Goal: Check status

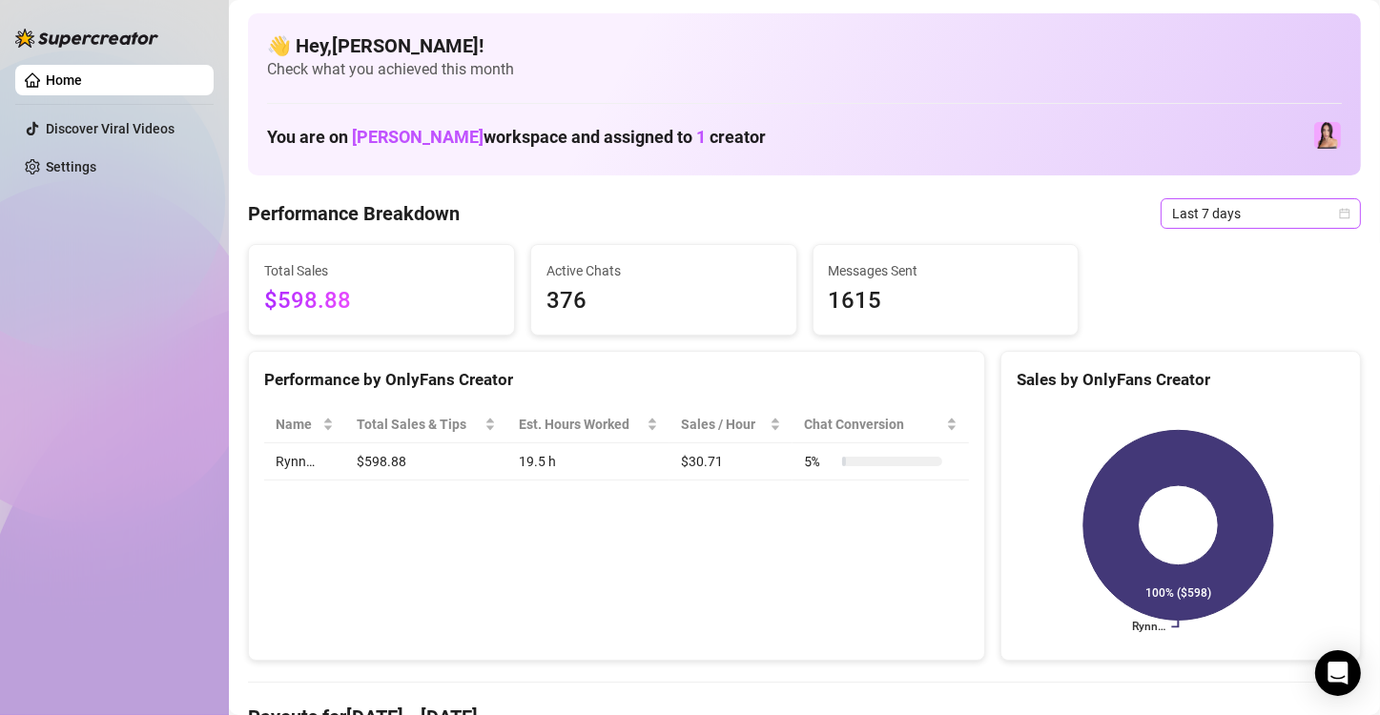
click at [1214, 214] on span "Last 7 days" at bounding box center [1260, 213] width 177 height 29
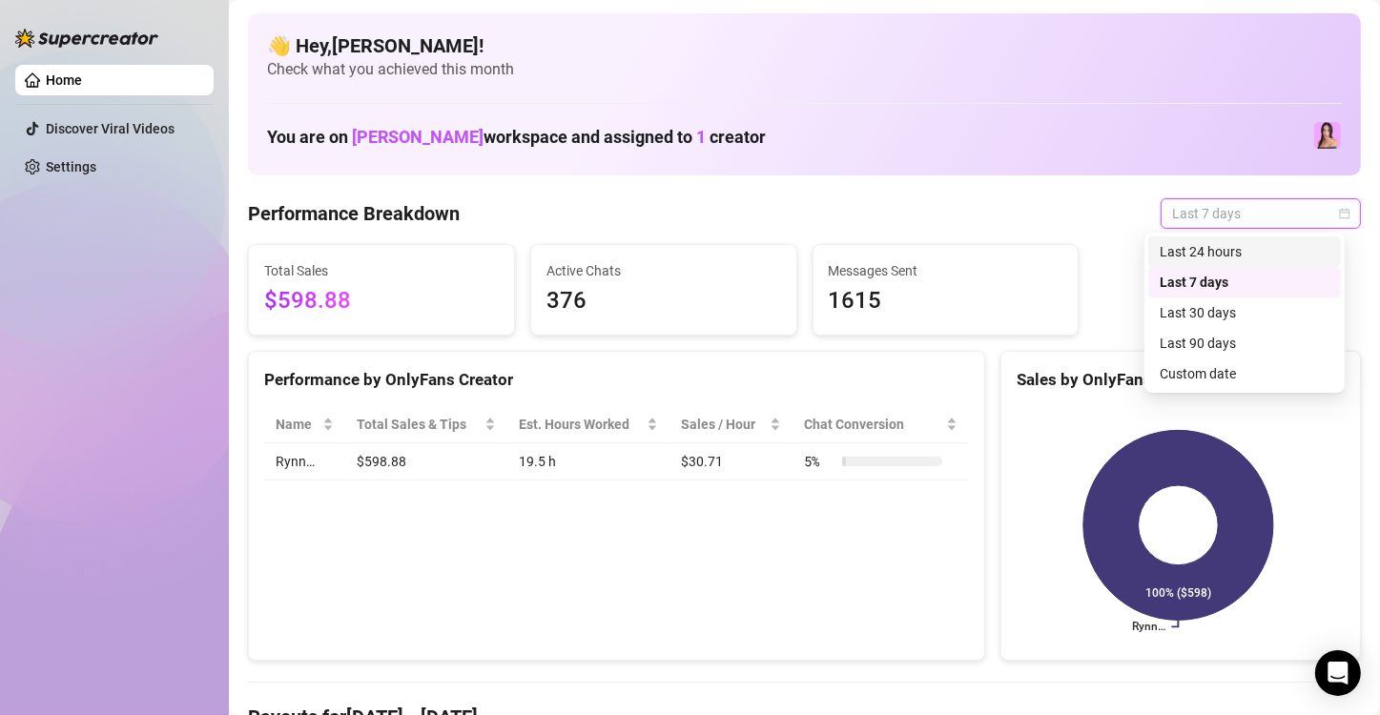
click at [1200, 248] on div "Last 24 hours" at bounding box center [1244, 251] width 170 height 21
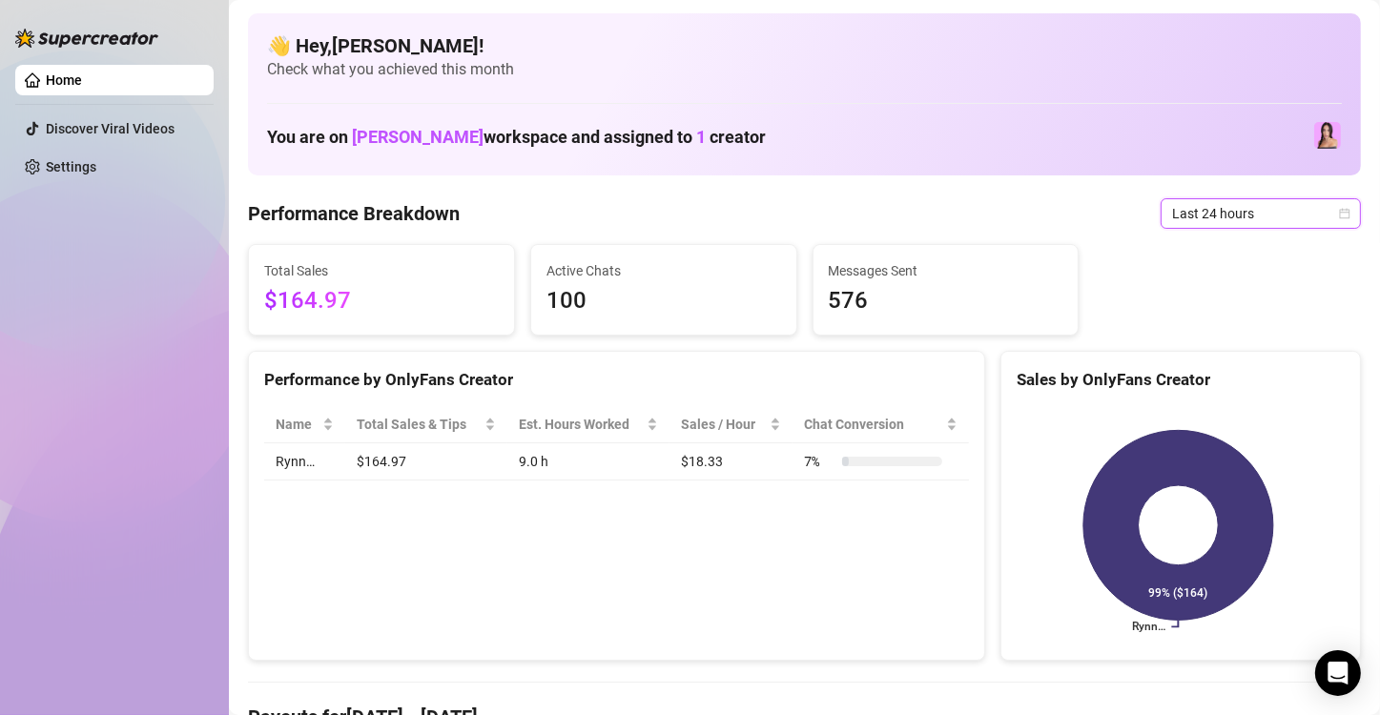
click at [1208, 216] on span "Last 24 hours" at bounding box center [1260, 213] width 177 height 29
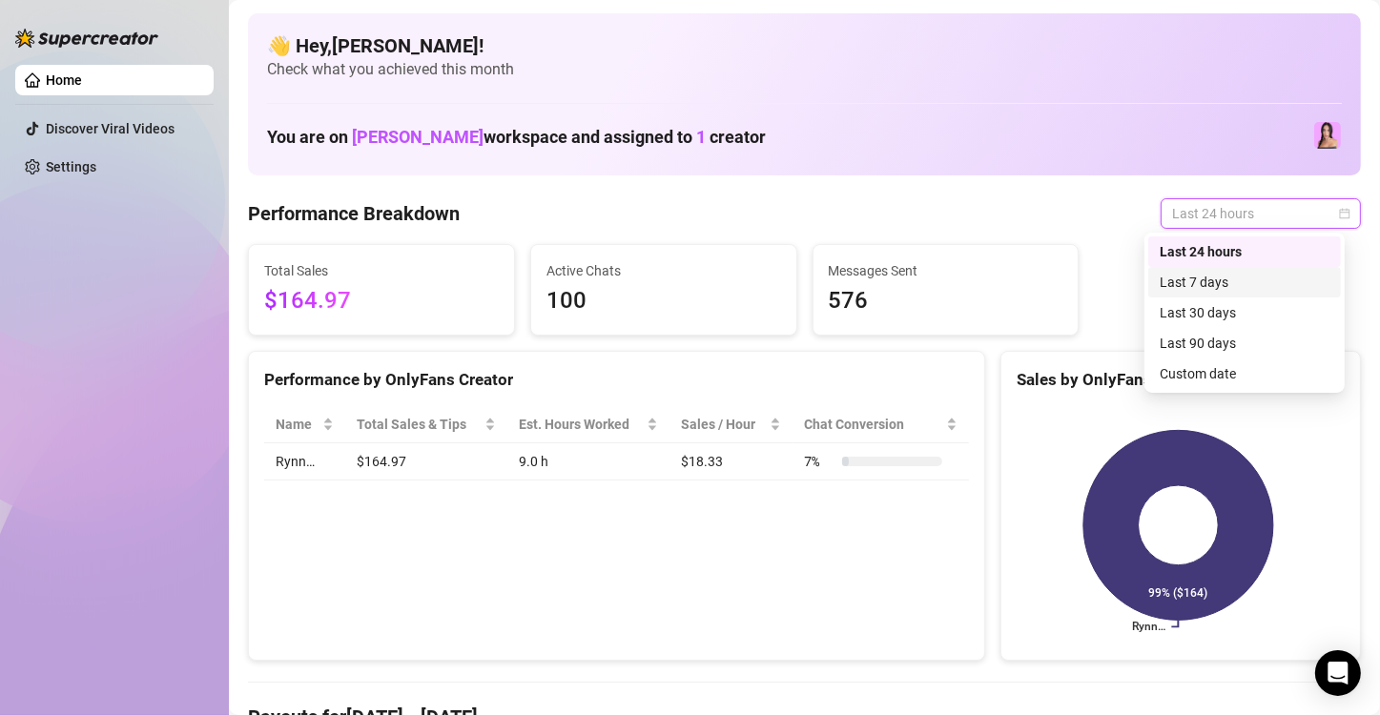
click at [1230, 281] on div "Last 7 days" at bounding box center [1244, 282] width 170 height 21
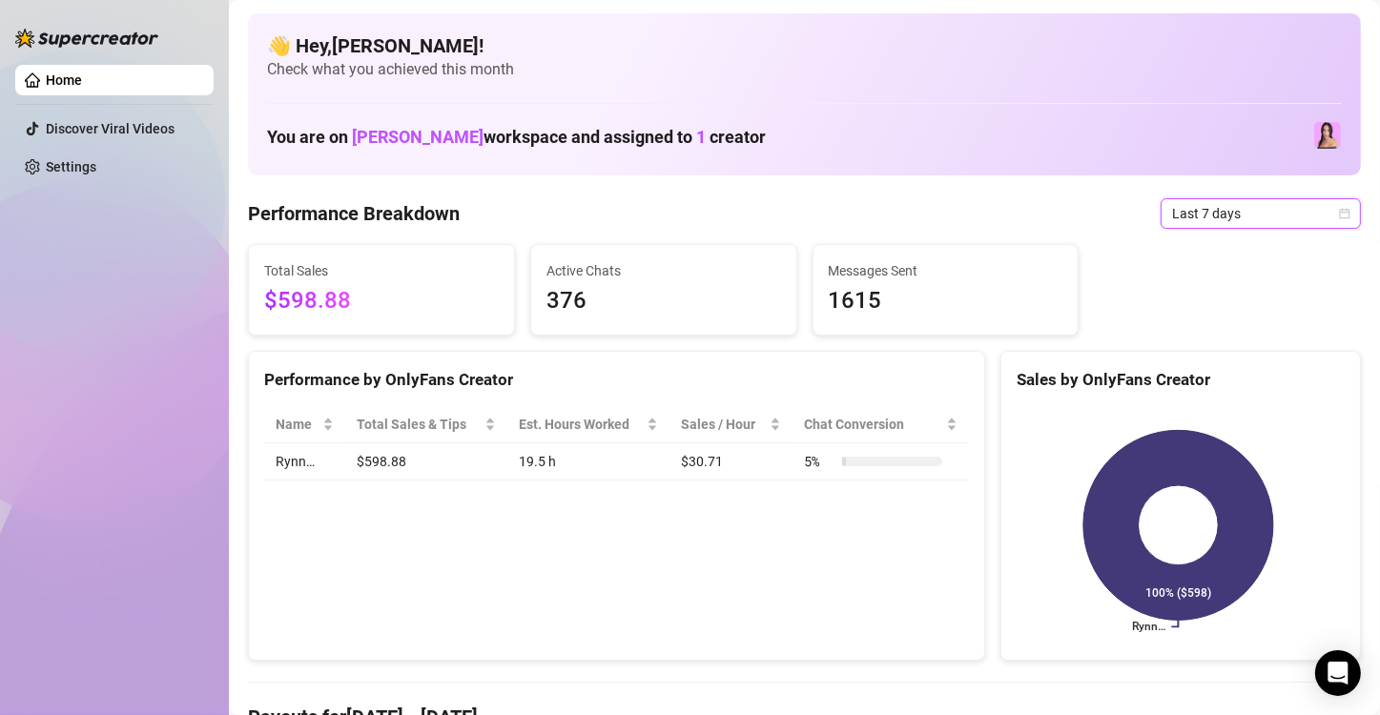
click at [1243, 215] on span "Last 7 days" at bounding box center [1260, 213] width 177 height 29
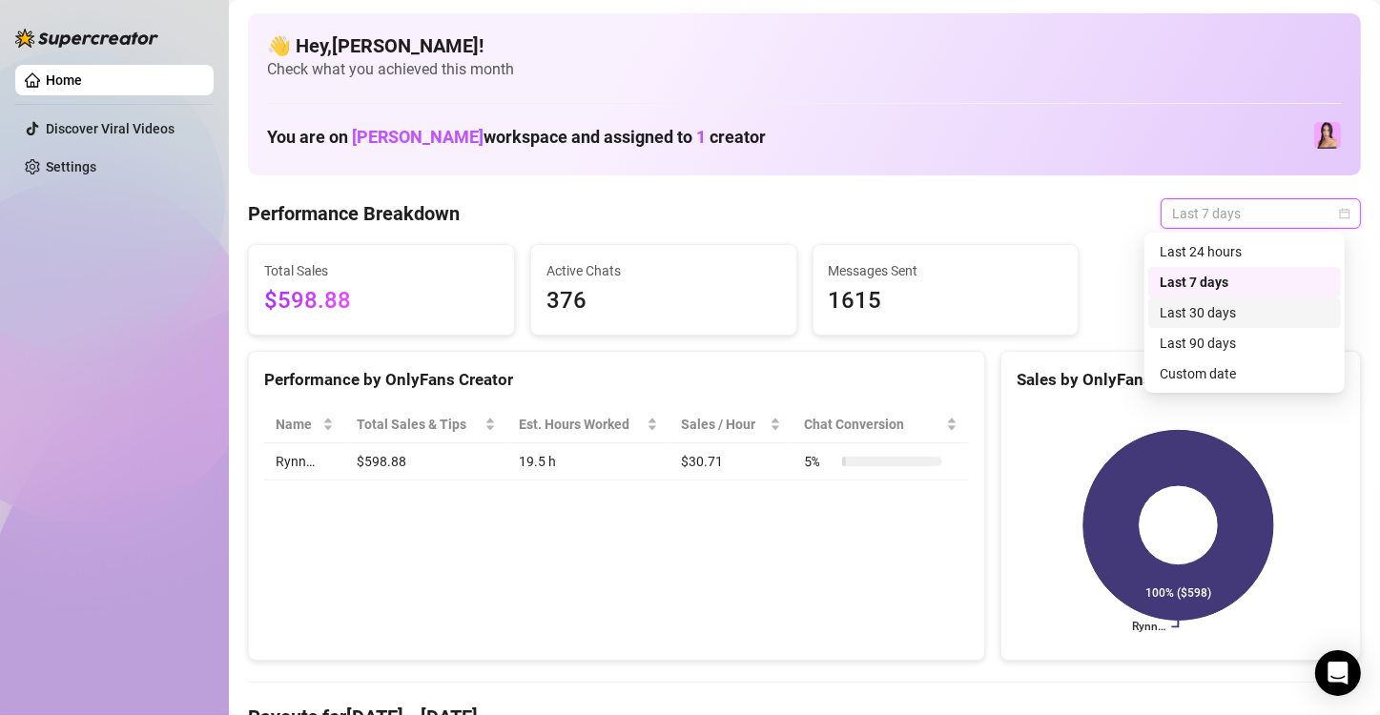
click at [1209, 314] on div "Last 30 days" at bounding box center [1244, 312] width 170 height 21
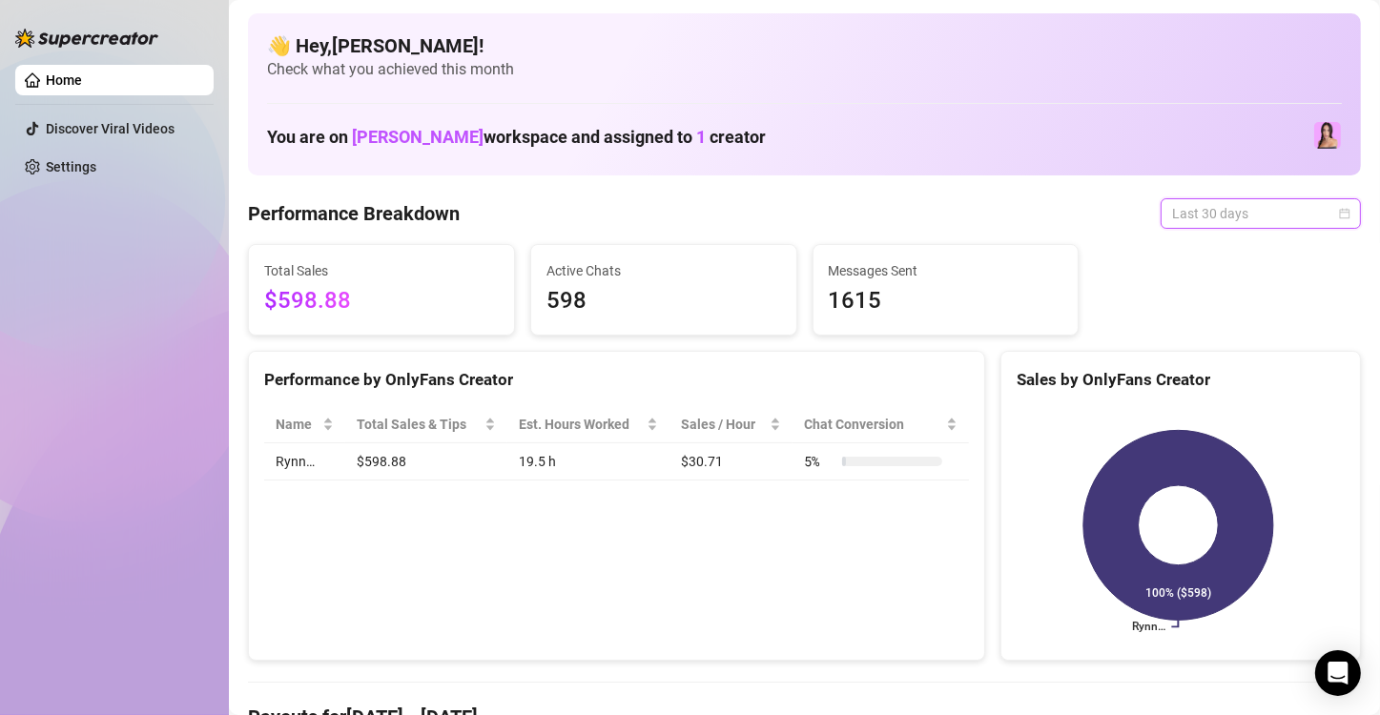
click at [1225, 214] on span "Last 30 days" at bounding box center [1260, 213] width 177 height 29
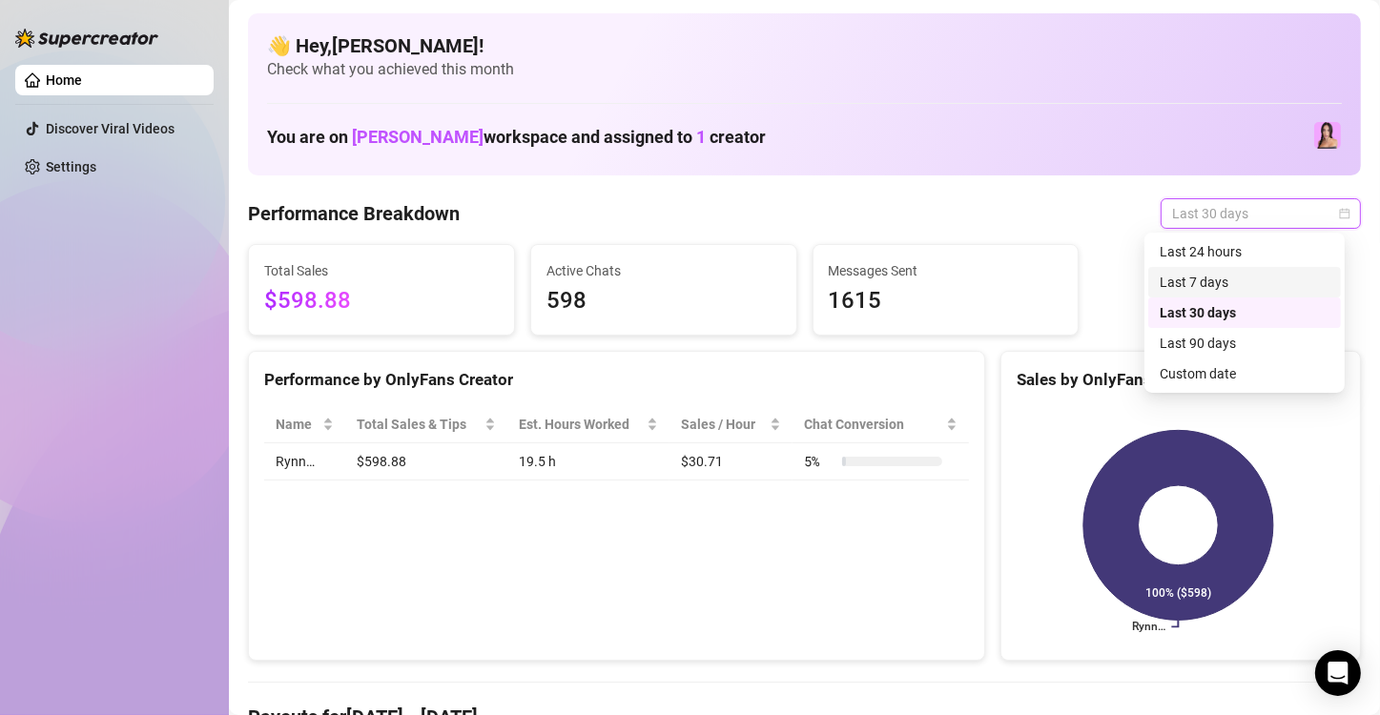
click at [1203, 288] on div "Last 7 days" at bounding box center [1244, 282] width 170 height 21
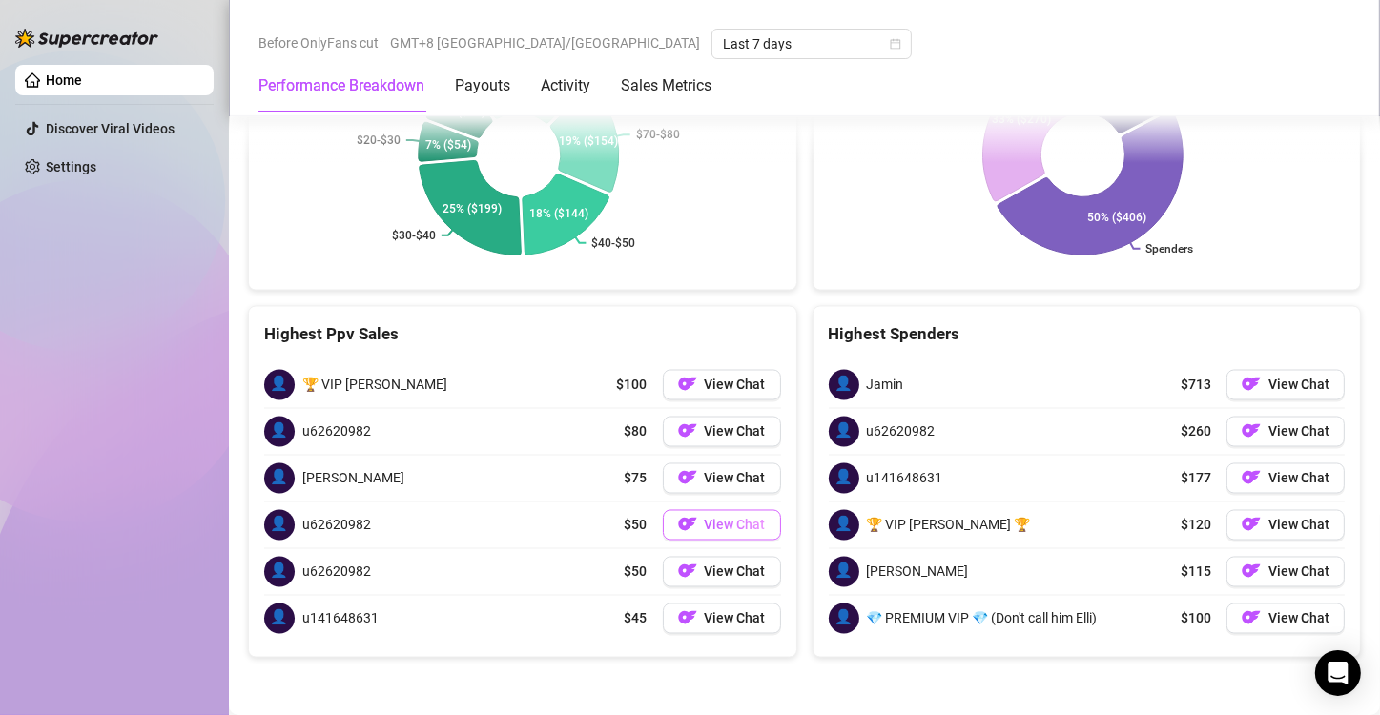
scroll to position [3130, 0]
click at [727, 378] on span "View Chat" at bounding box center [735, 385] width 61 height 15
